Goal: Transaction & Acquisition: Purchase product/service

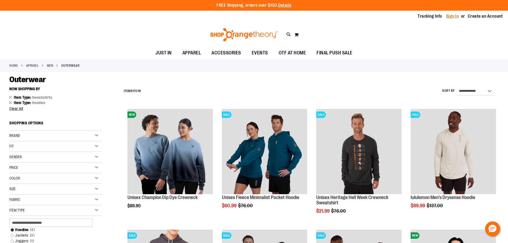
click at [450, 18] on link "Sign In" at bounding box center [452, 16] width 13 height 6
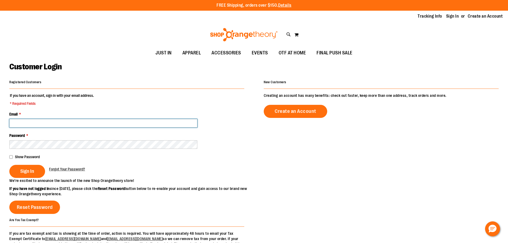
click at [73, 124] on input "Email *" at bounding box center [103, 123] width 188 height 9
type input "**********"
